Goal: Task Accomplishment & Management: Manage account settings

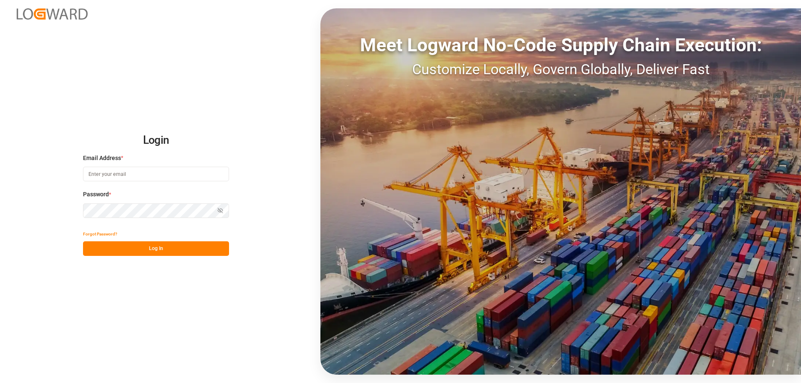
click at [105, 176] on input at bounding box center [156, 174] width 146 height 15
type input "m.thamm@mueller-chemikalien.de"
click at [162, 253] on button "Log In" at bounding box center [156, 249] width 146 height 15
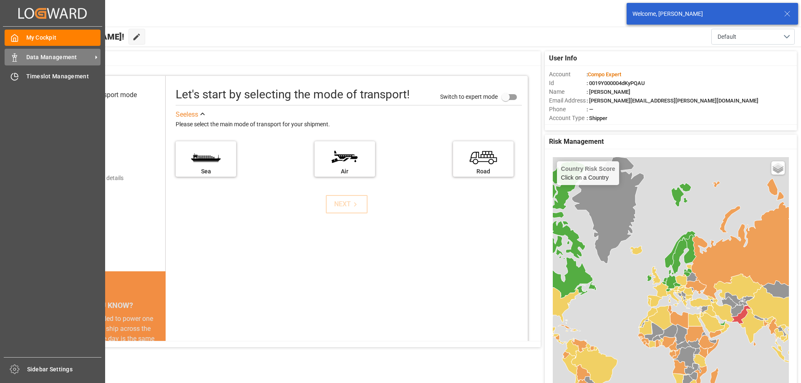
click at [14, 58] on icon at bounding box center [14, 57] width 8 height 8
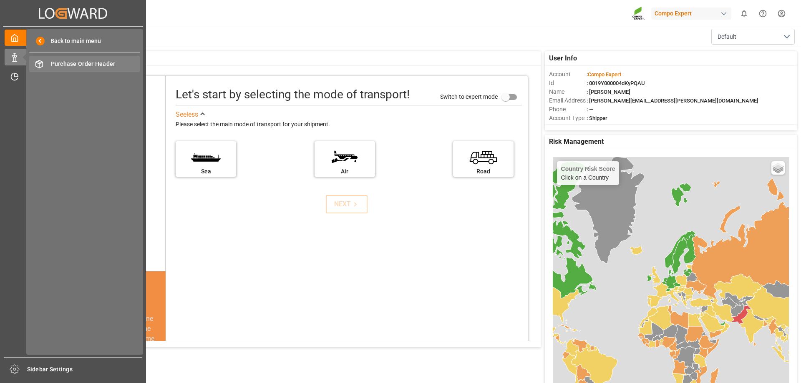
click at [119, 61] on span "Purchase Order Header" at bounding box center [96, 64] width 90 height 9
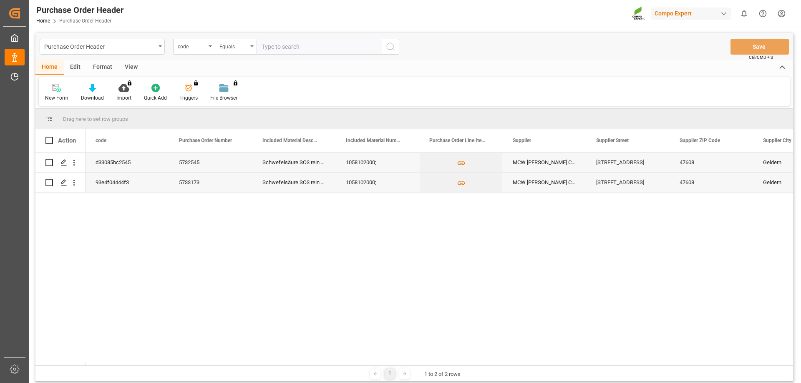
click at [50, 161] on input "Press Space to toggle row selection (unchecked)" at bounding box center [49, 163] width 8 height 8
checkbox input "true"
click at [74, 162] on icon "open menu" at bounding box center [74, 163] width 9 height 9
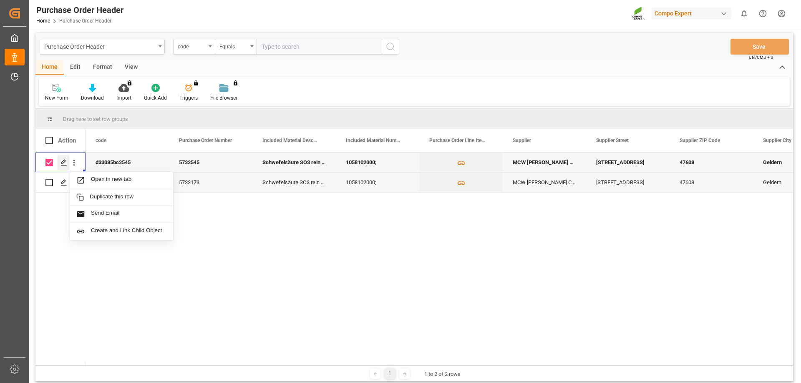
click at [64, 161] on icon "Press SPACE to deselect this row." at bounding box center [64, 162] width 7 height 7
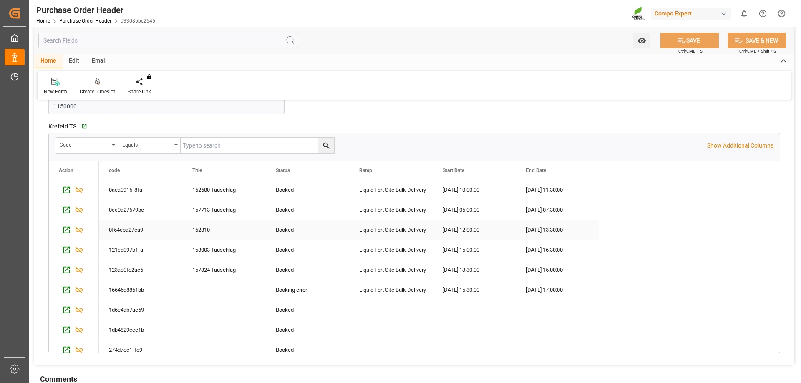
scroll to position [55, 0]
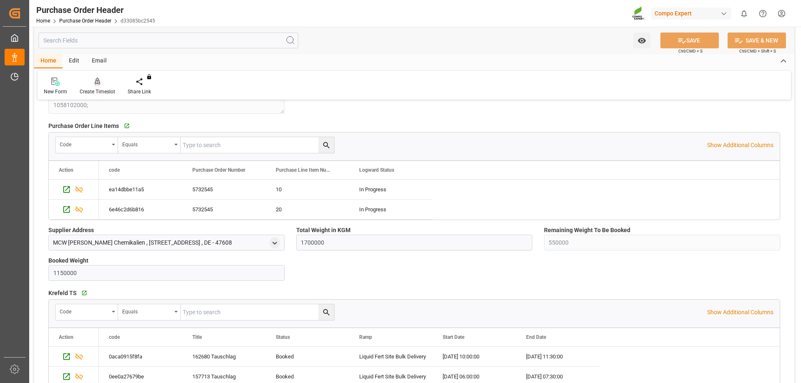
click at [97, 83] on icon at bounding box center [98, 82] width 6 height 8
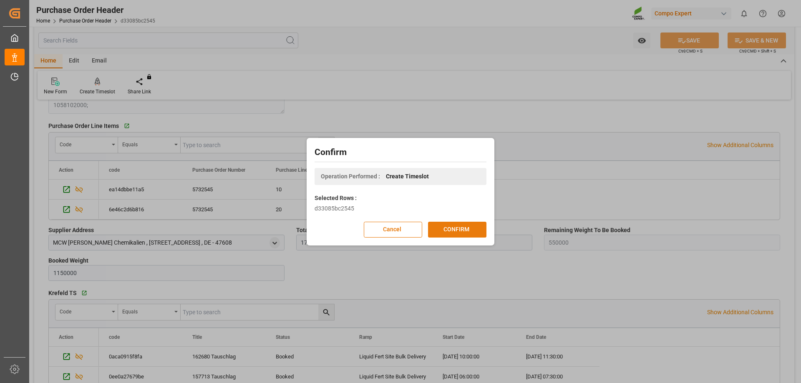
click at [469, 227] on button "CONFIRM" at bounding box center [457, 230] width 58 height 16
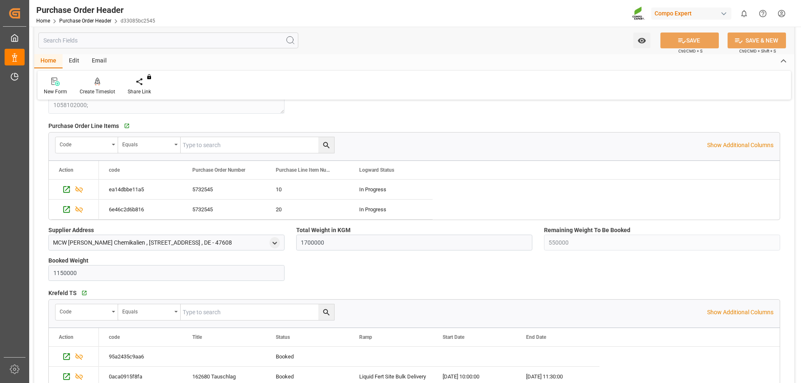
scroll to position [111, 0]
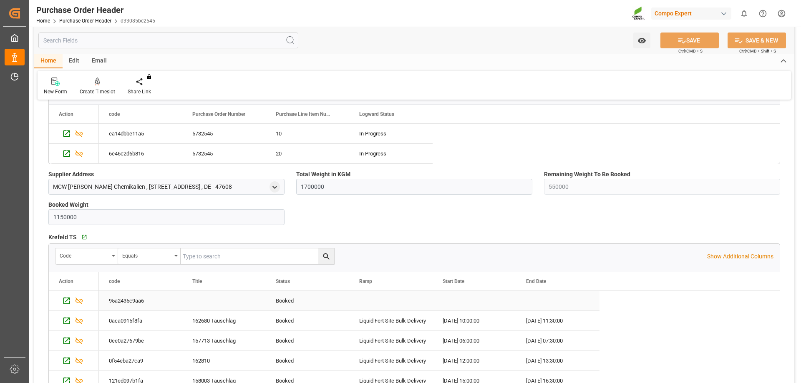
click at [120, 300] on div "95a2435c9aa6" at bounding box center [140, 301] width 83 height 20
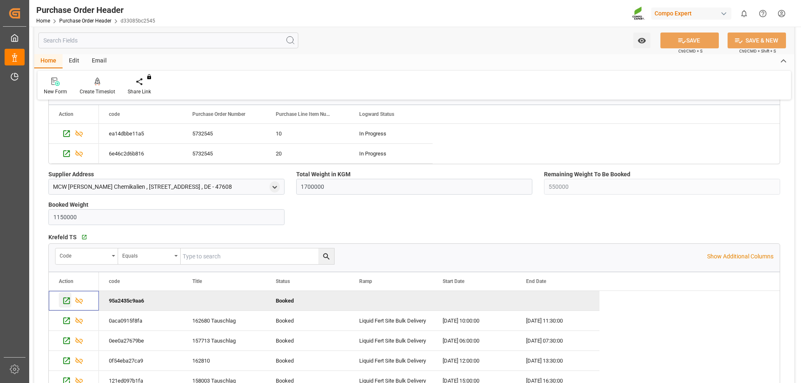
click at [65, 300] on icon "Press SPACE to deselect this row." at bounding box center [66, 301] width 9 height 9
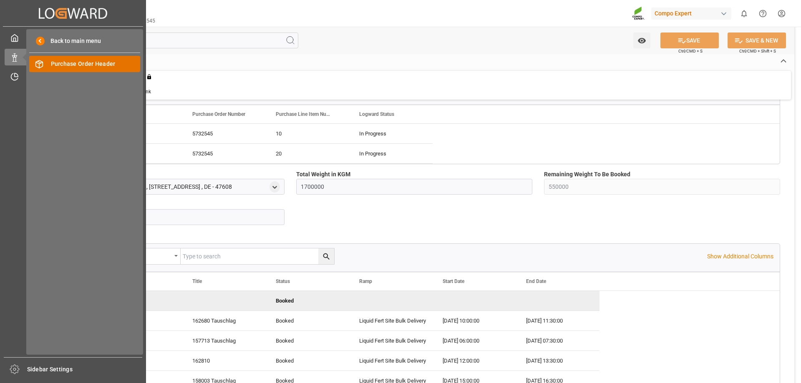
click at [49, 66] on div "Purchase Order Header Purchase Order Header" at bounding box center [84, 64] width 111 height 16
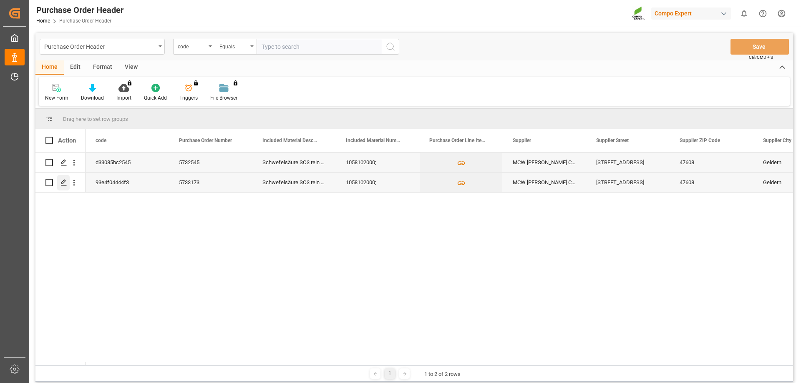
click at [63, 182] on polygon "Press SPACE to select this row." at bounding box center [63, 182] width 4 height 4
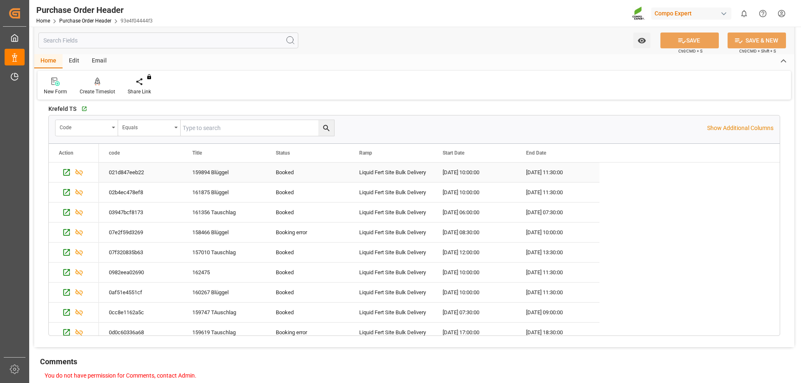
scroll to position [55, 0]
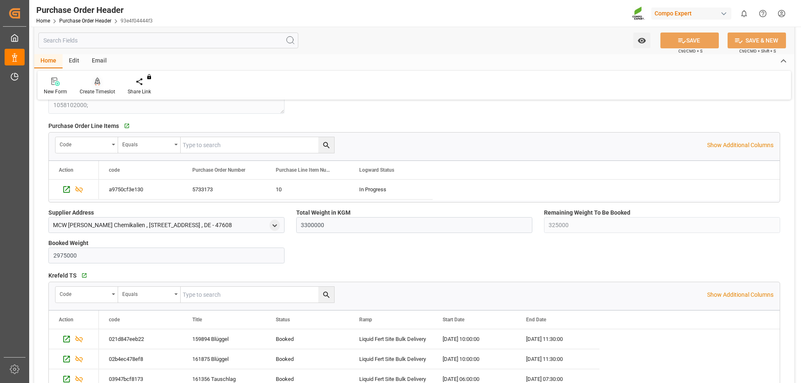
click at [93, 81] on div at bounding box center [97, 81] width 35 height 9
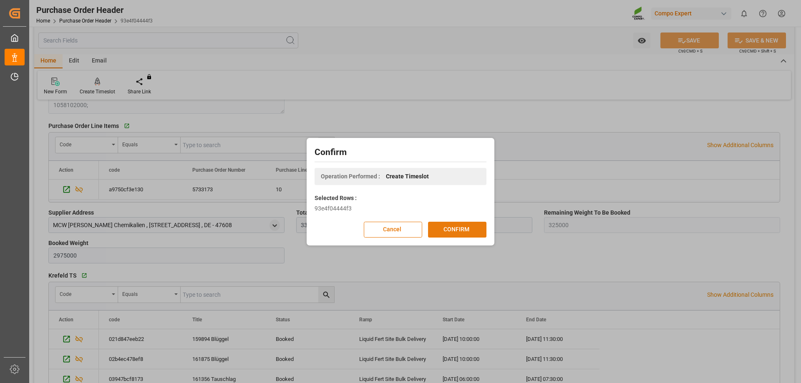
click at [453, 229] on button "CONFIRM" at bounding box center [457, 230] width 58 height 16
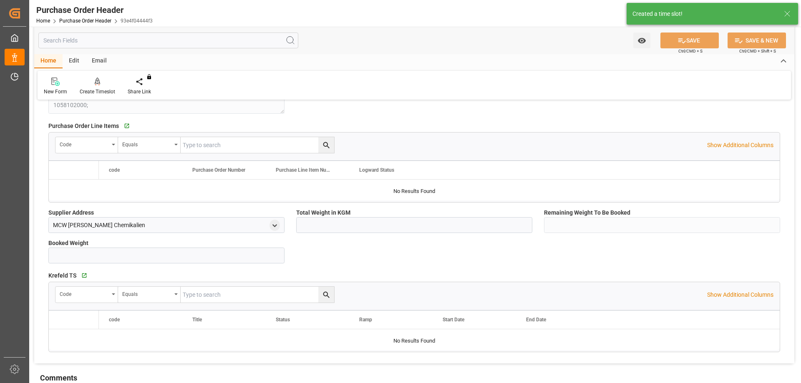
type input "3300000"
type input "325000"
type input "2975000"
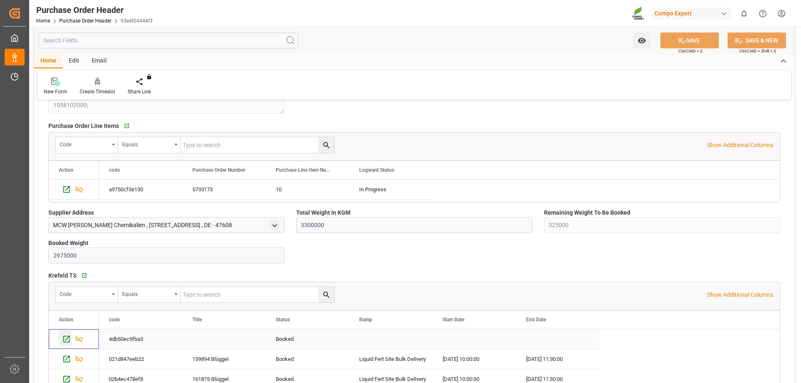
click at [66, 338] on icon "Press SPACE to select this row." at bounding box center [66, 339] width 9 height 9
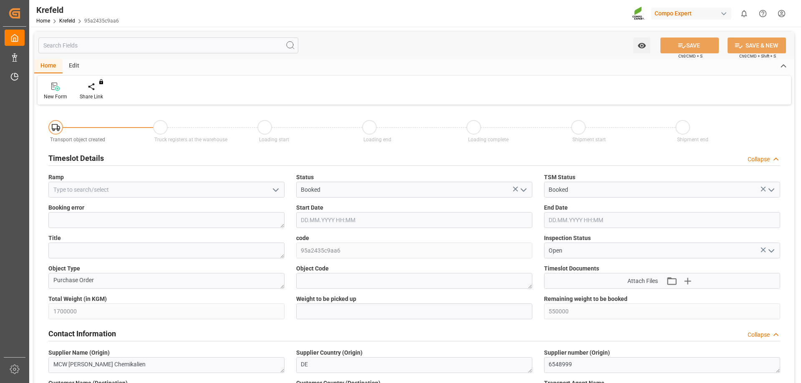
type input "[DATE] 10:49"
click at [73, 66] on div "Edit" at bounding box center [74, 66] width 23 height 14
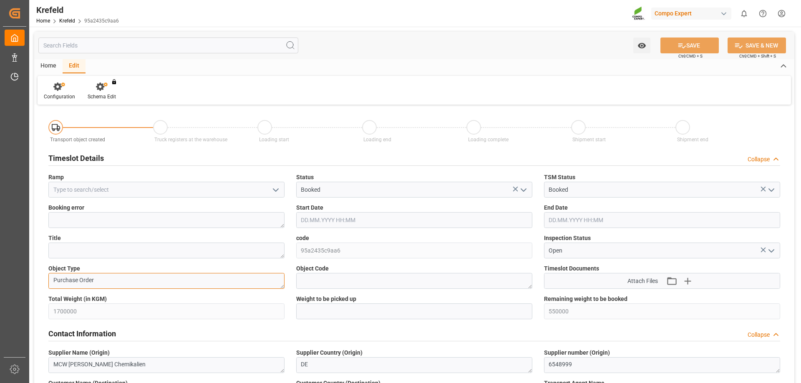
click at [56, 278] on textarea "Purchase Order" at bounding box center [166, 281] width 236 height 16
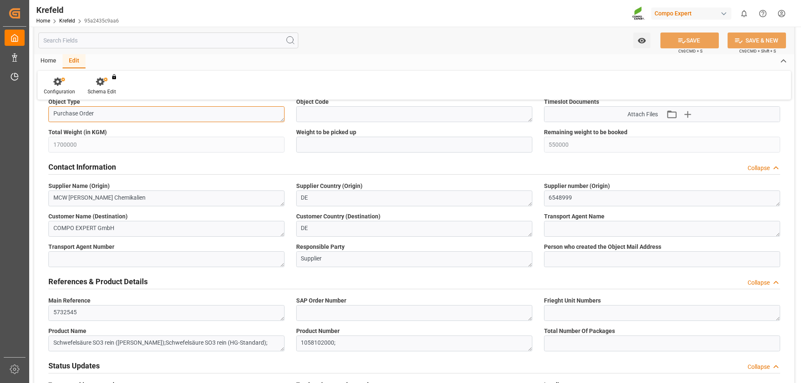
scroll to position [55, 0]
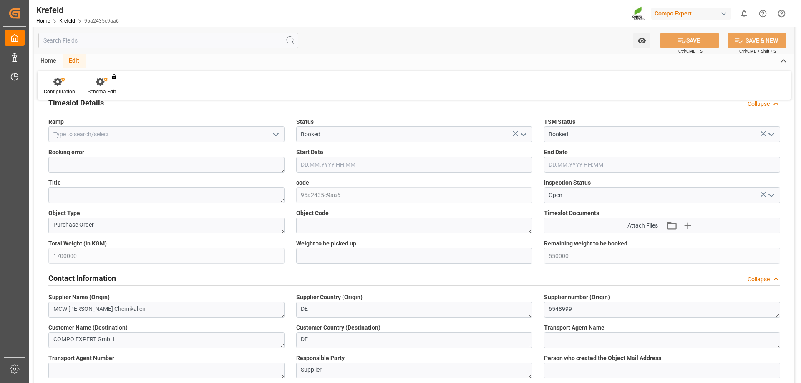
click at [317, 162] on input "text" at bounding box center [414, 165] width 236 height 16
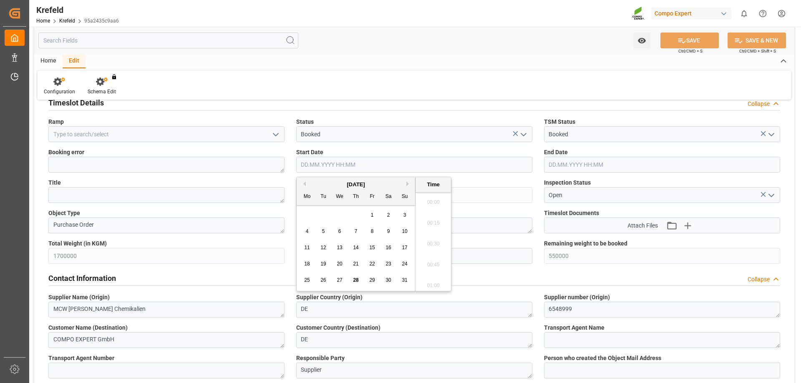
scroll to position [1025, 0]
click at [371, 280] on span "29" at bounding box center [371, 280] width 5 height 6
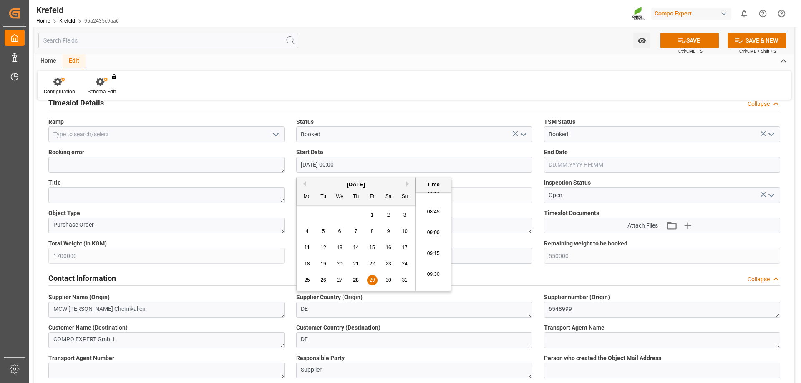
click at [432, 230] on li "09:00" at bounding box center [433, 233] width 35 height 21
type input "[DATE] 09:00"
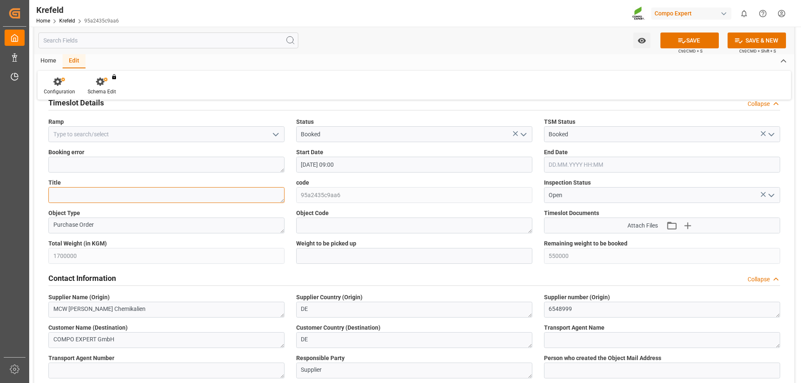
click at [158, 198] on textarea at bounding box center [166, 195] width 236 height 16
type textarea "Tauschlag 162859"
click at [698, 40] on button "SAVE" at bounding box center [690, 41] width 58 height 16
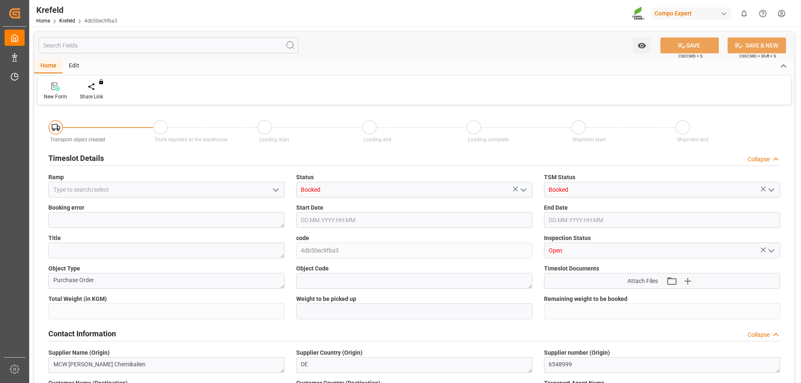
type input "3300000"
type input "325000"
type input "28.08.2025 11:01"
drag, startPoint x: 323, startPoint y: 221, endPoint x: 328, endPoint y: 220, distance: 5.4
click at [323, 221] on input "text" at bounding box center [414, 220] width 236 height 16
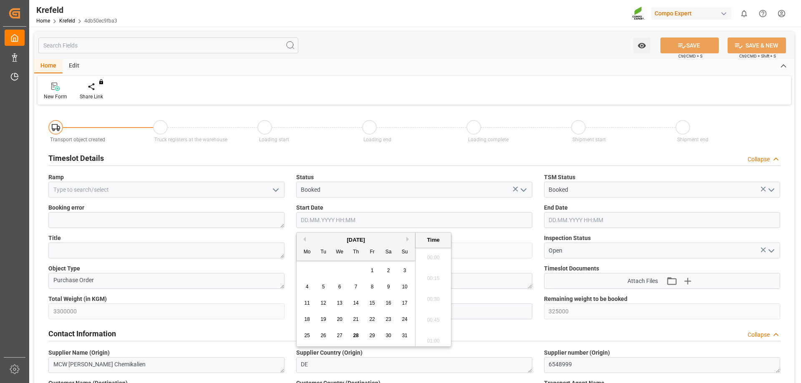
scroll to position [1046, 0]
click at [373, 334] on span "29" at bounding box center [371, 336] width 5 height 6
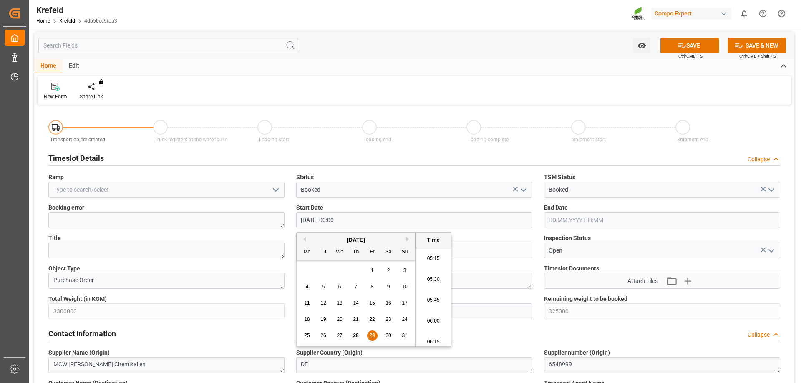
scroll to position [463, 0]
click at [434, 292] on li "06:00" at bounding box center [433, 295] width 35 height 21
type input "29.08.2025 06:00"
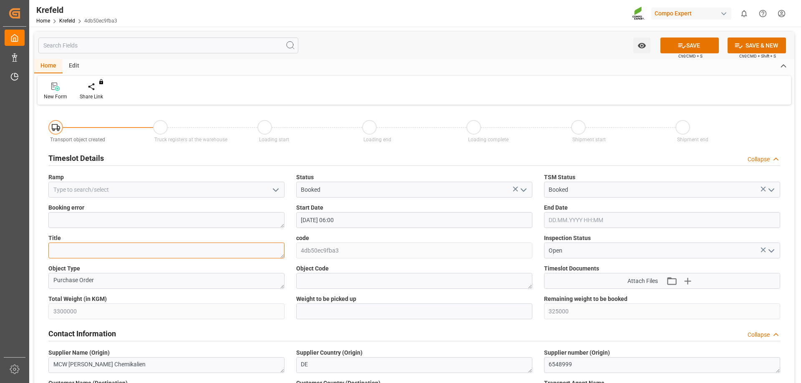
click at [53, 248] on textarea at bounding box center [166, 251] width 236 height 16
type textarea "Tauschlag 162834"
click at [683, 45] on icon at bounding box center [682, 45] width 9 height 9
